Goal: Task Accomplishment & Management: Manage account settings

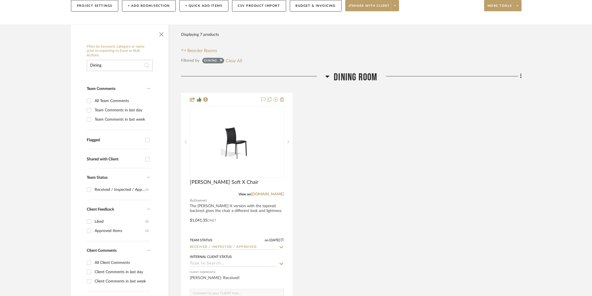
scroll to position [161, 0]
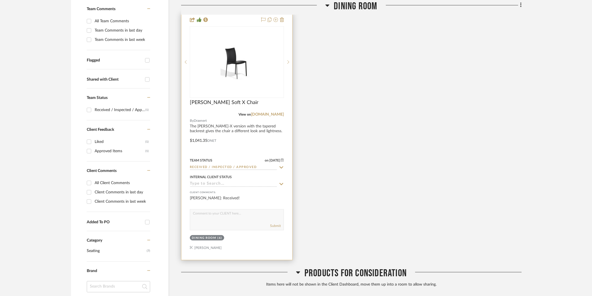
click at [247, 183] on input at bounding box center [233, 183] width 87 height 5
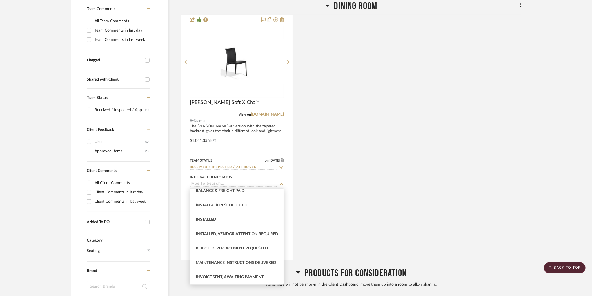
scroll to position [162, 0]
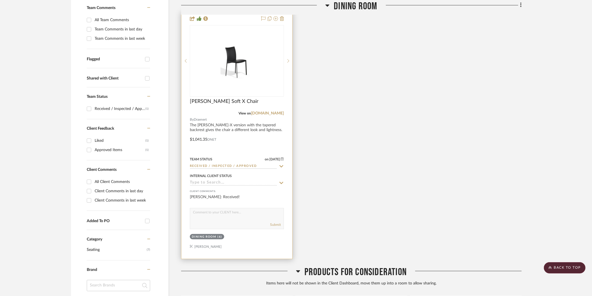
click at [214, 235] on div "Dining Room" at bounding box center [204, 237] width 25 height 4
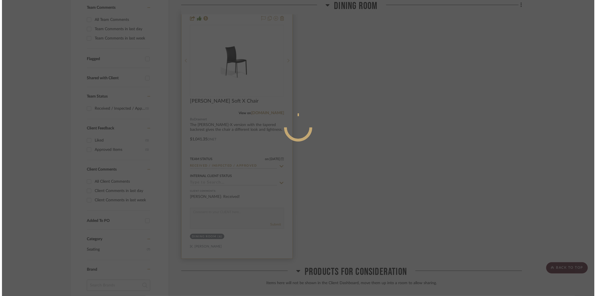
scroll to position [0, 0]
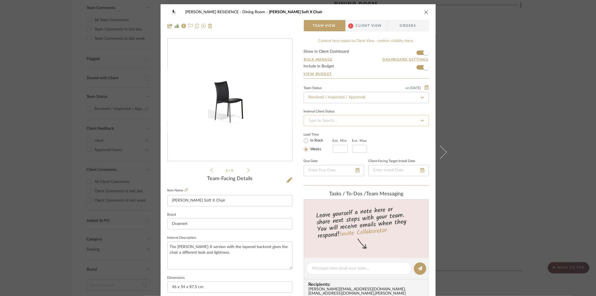
click at [371, 119] on input at bounding box center [366, 120] width 125 height 11
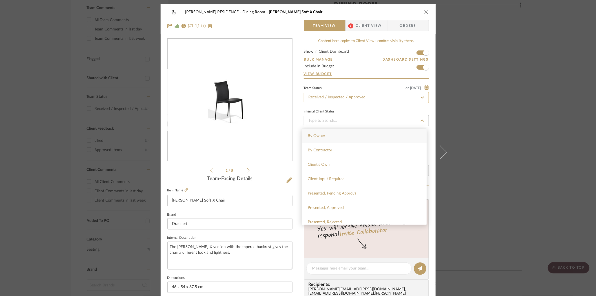
click at [375, 100] on input "Received / Inspected / Approved" at bounding box center [366, 97] width 125 height 11
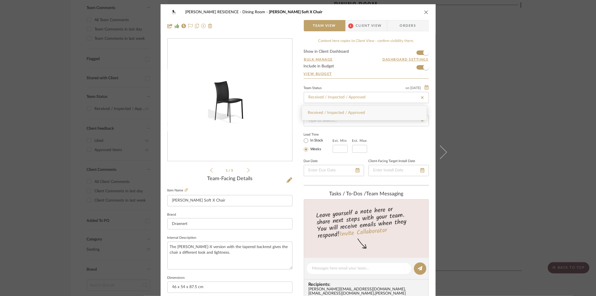
click at [420, 98] on icon at bounding box center [422, 97] width 5 height 4
type input "[DATE]"
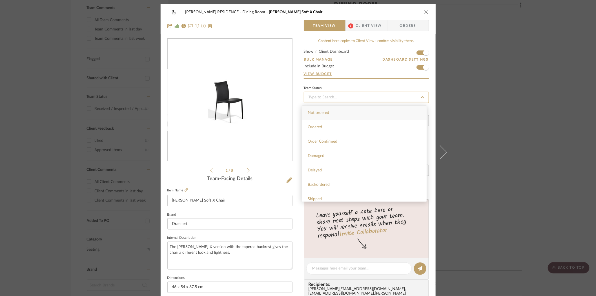
type input "[DATE]"
click at [374, 98] on input at bounding box center [366, 97] width 125 height 11
type input "In"
click at [359, 127] on div "Installed / Delivered" at bounding box center [364, 126] width 125 height 14
type input "[DATE]"
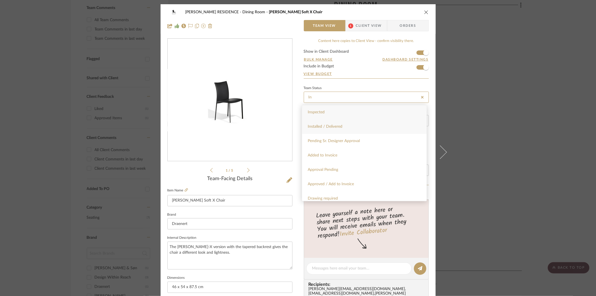
type input "Installed / Delivered"
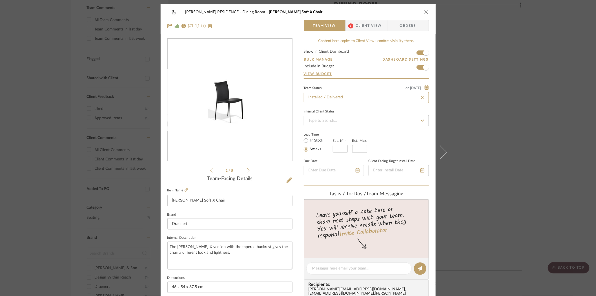
type input "Installed / Delivered"
click at [360, 123] on input at bounding box center [366, 120] width 125 height 11
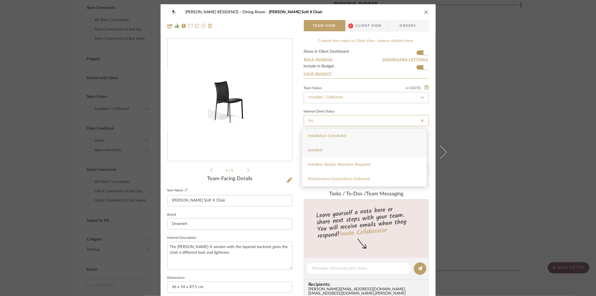
type input "Ins"
click at [350, 154] on div "Installed" at bounding box center [364, 150] width 125 height 14
type input "[DATE]"
type input "Installed"
type input "[DATE]"
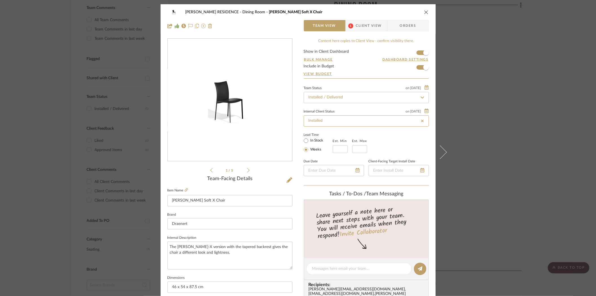
type input "Installed"
click at [424, 10] on icon "close" at bounding box center [426, 12] width 5 height 5
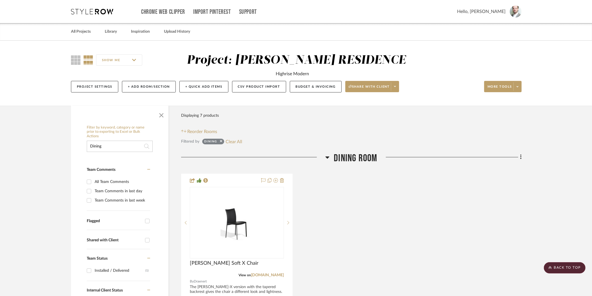
click at [118, 146] on input "Dining" at bounding box center [120, 146] width 66 height 11
click at [119, 145] on input "Dining" at bounding box center [120, 146] width 66 height 11
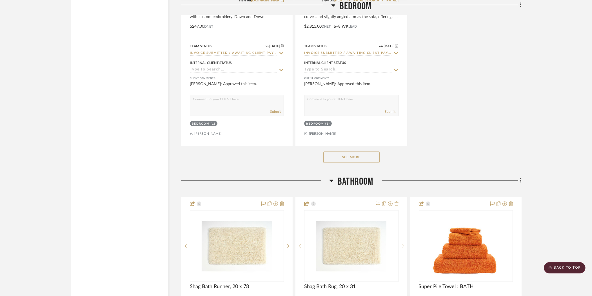
scroll to position [3717, 0]
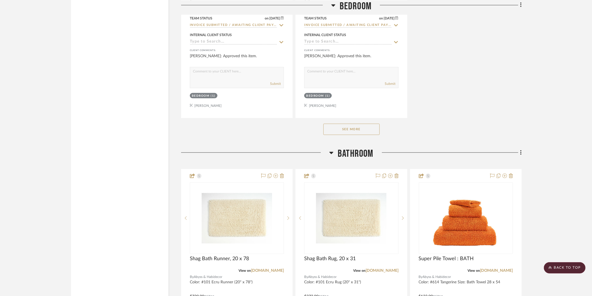
click at [355, 124] on button "See More" at bounding box center [351, 129] width 56 height 11
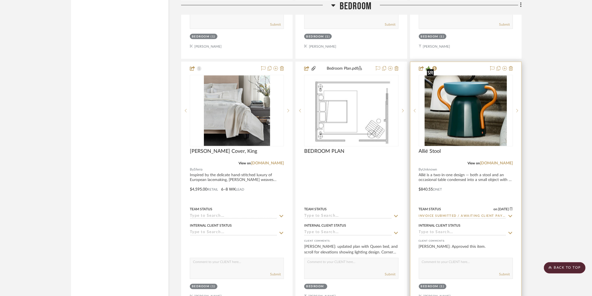
scroll to position [3780, 0]
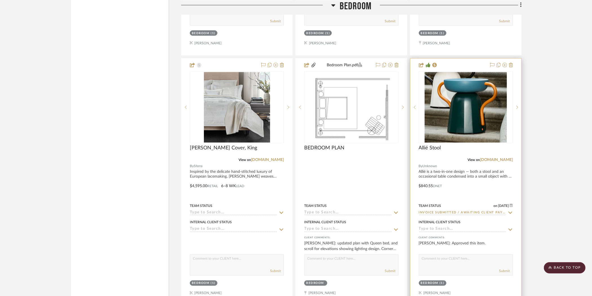
click at [470, 210] on input "Invoice Submitted / Awaiting Client Payment" at bounding box center [462, 212] width 87 height 5
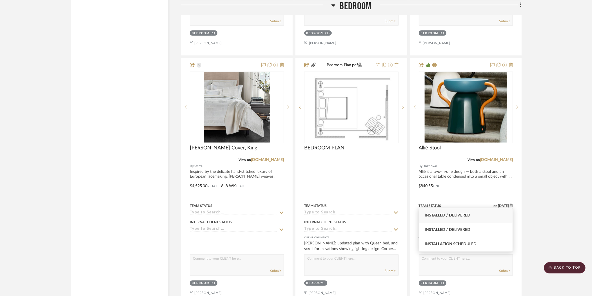
click at [467, 216] on span "Installed / Delivered" at bounding box center [448, 215] width 46 height 4
type input "Installed / Delivered"
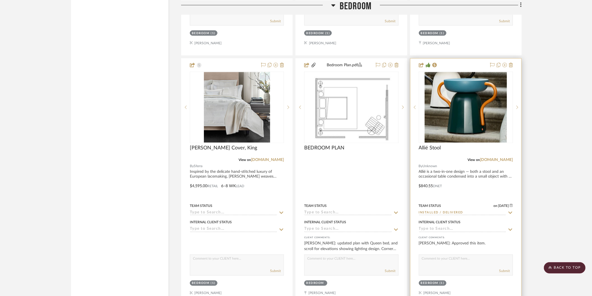
click at [457, 227] on input at bounding box center [462, 229] width 87 height 5
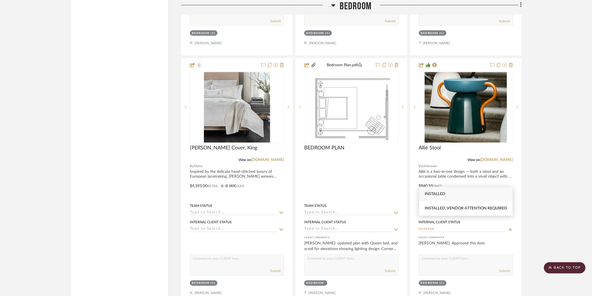
type input "Installed"
click at [454, 192] on div "Installed" at bounding box center [466, 194] width 94 height 14
type input "[DATE]"
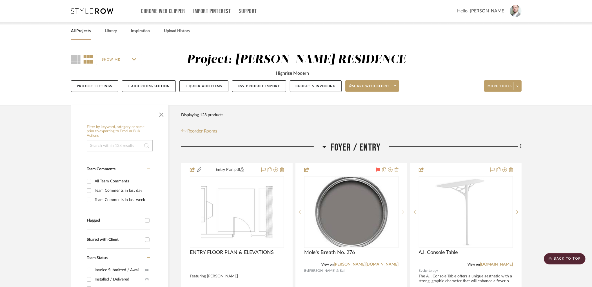
scroll to position [0, 0]
